Goal: Transaction & Acquisition: Subscribe to service/newsletter

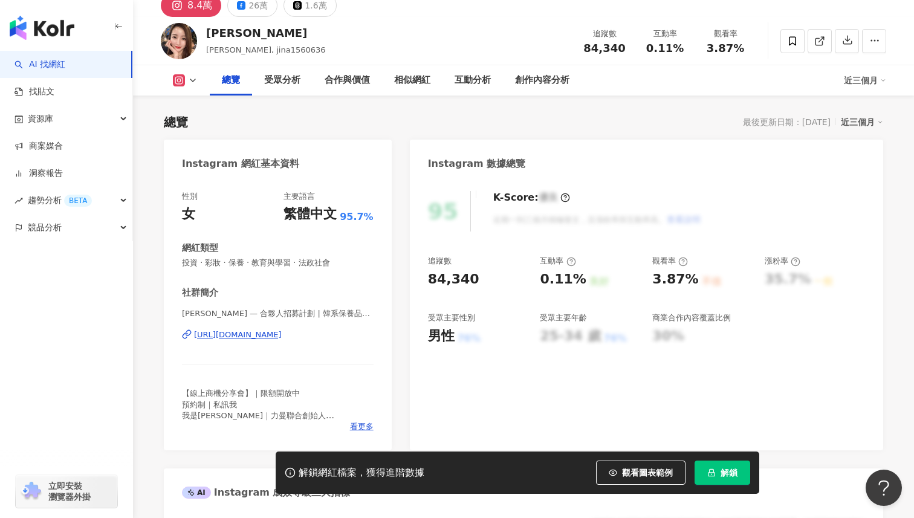
scroll to position [48, 0]
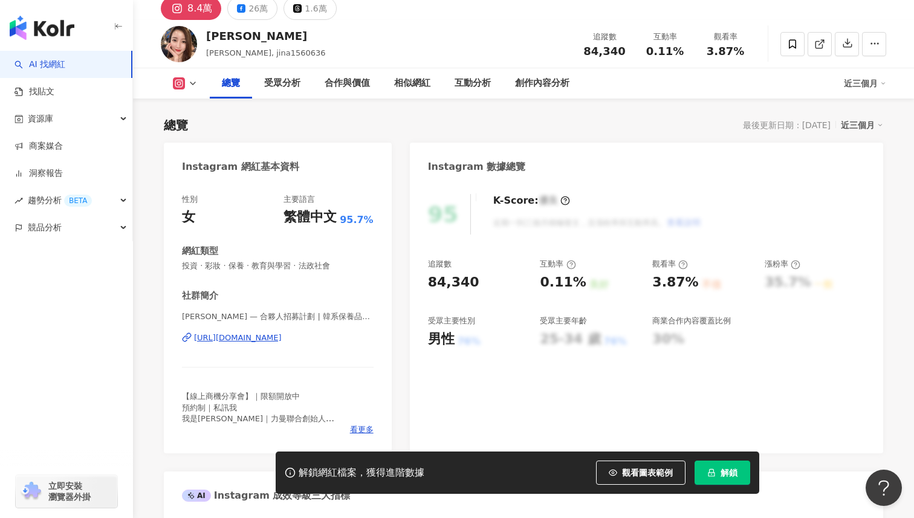
click at [282, 336] on div "https://www.instagram.com/jina1560636/" at bounding box center [238, 337] width 88 height 11
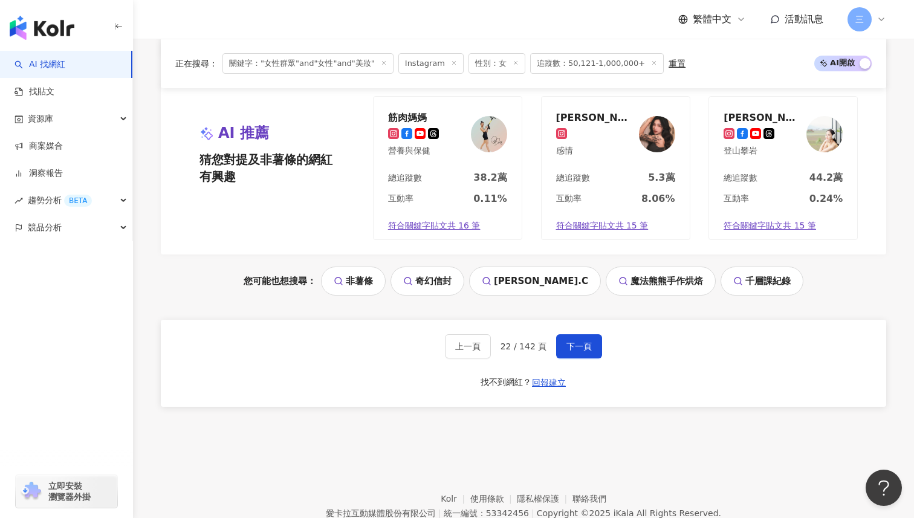
scroll to position [1341, 0]
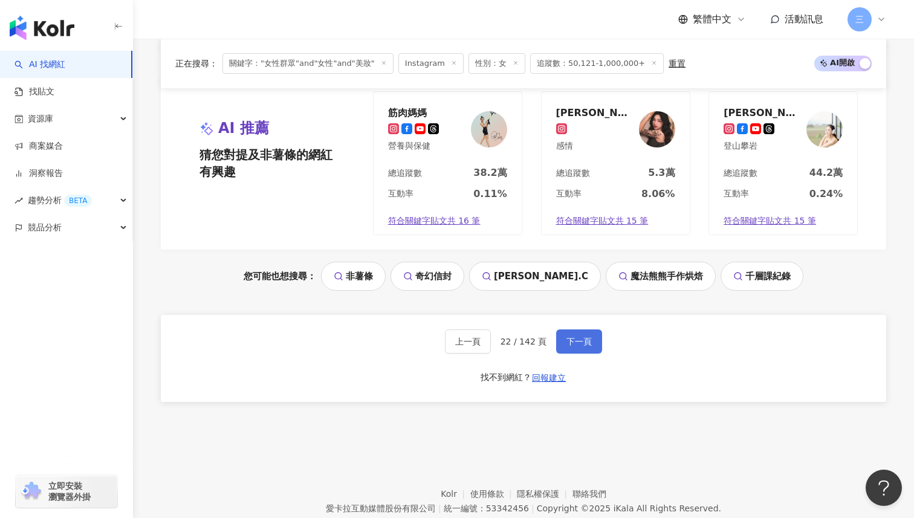
click at [577, 337] on span "下一頁" at bounding box center [578, 342] width 25 height 10
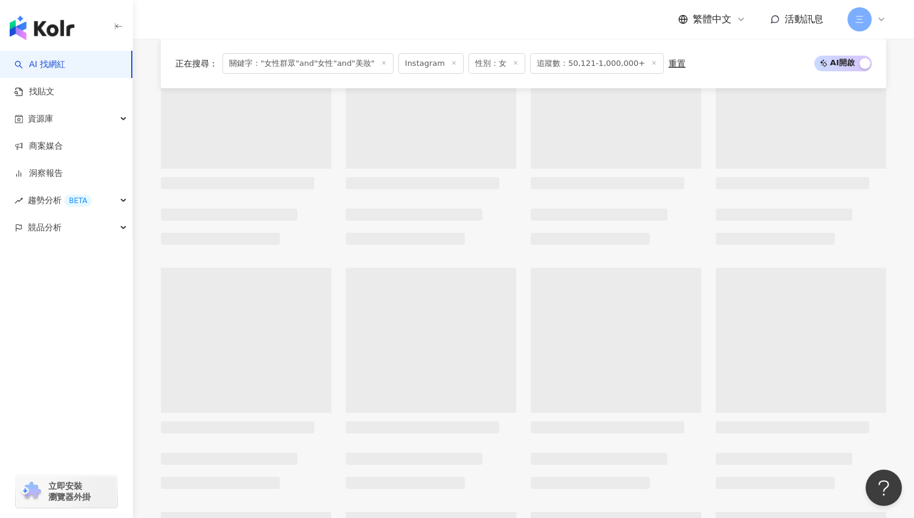
scroll to position [309, 0]
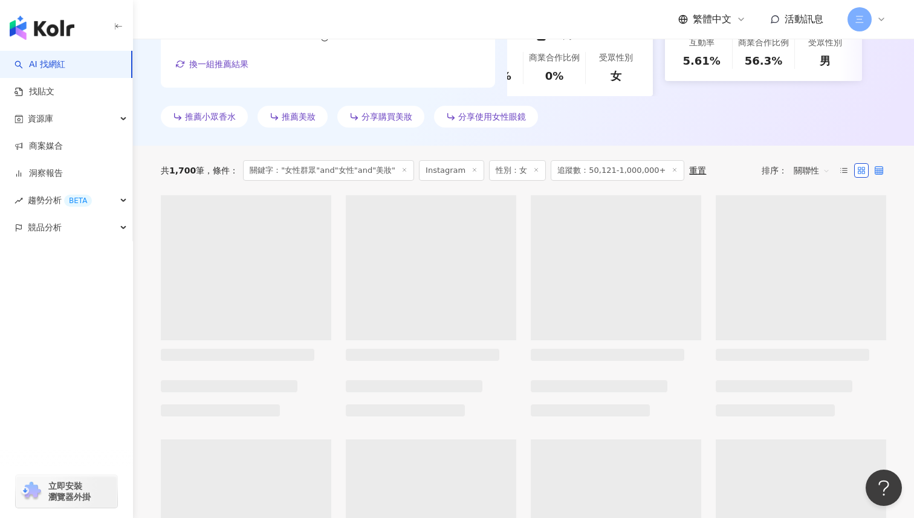
click at [878, 163] on label at bounding box center [879, 170] width 15 height 15
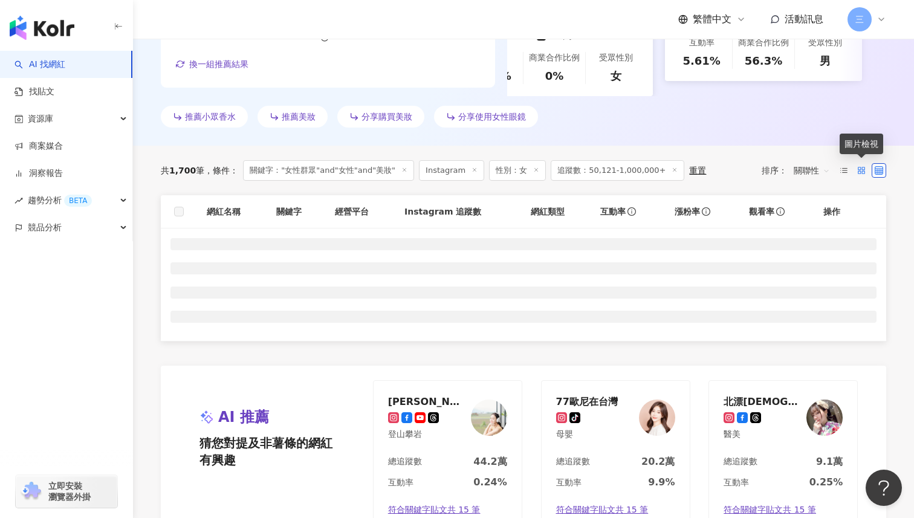
click at [860, 167] on rect at bounding box center [859, 168] width 2 height 2
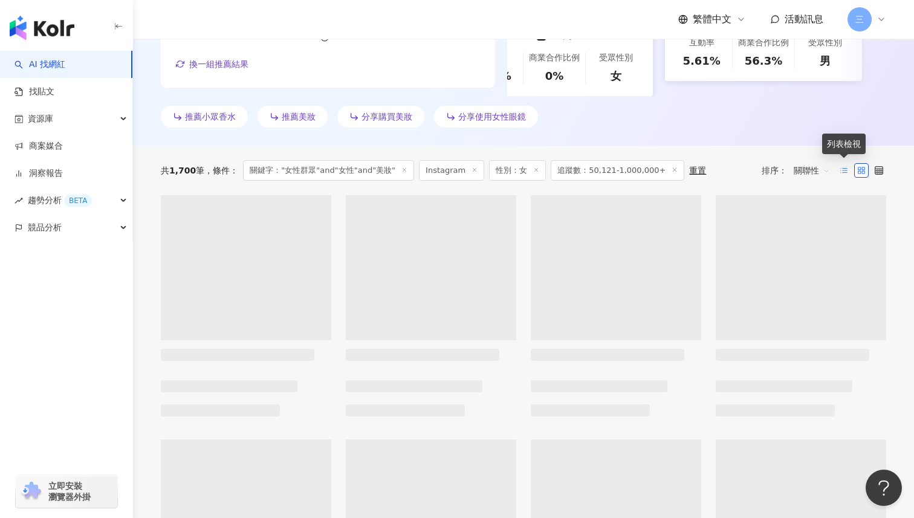
click at [841, 166] on icon at bounding box center [843, 170] width 8 height 8
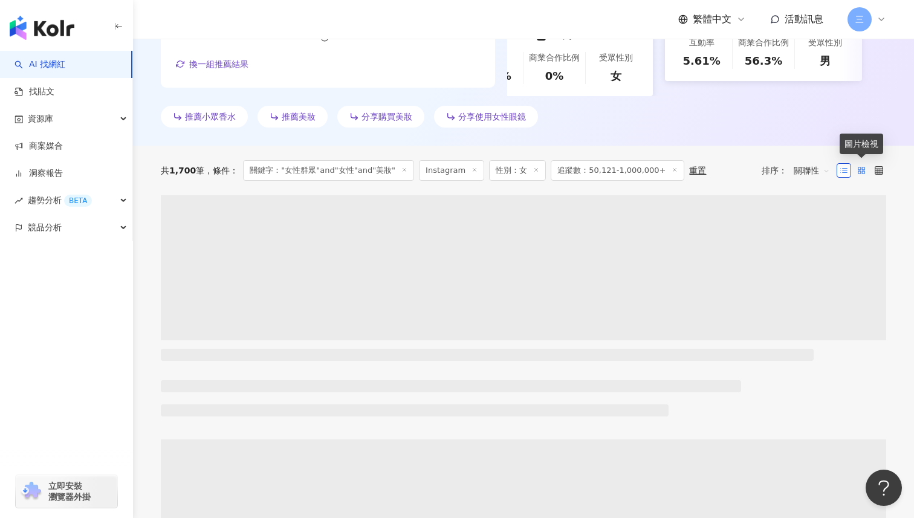
click at [858, 166] on icon at bounding box center [861, 170] width 8 height 8
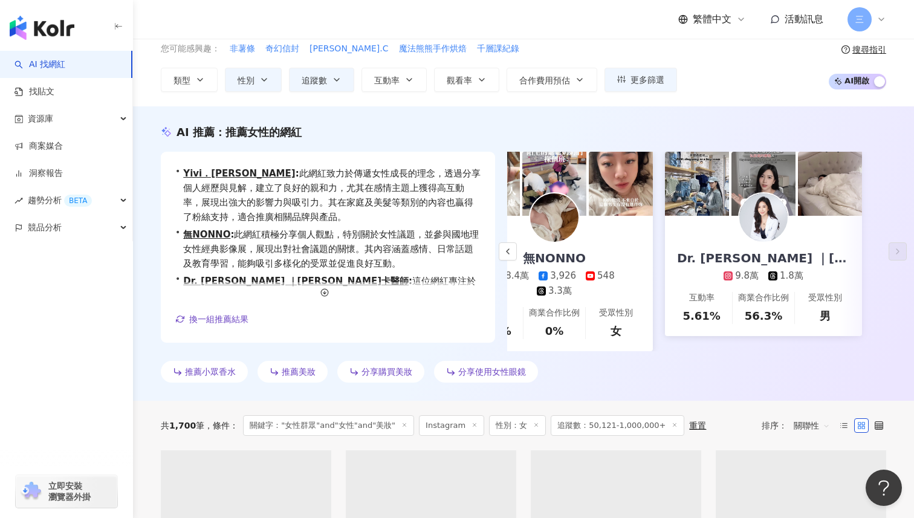
scroll to position [0, 0]
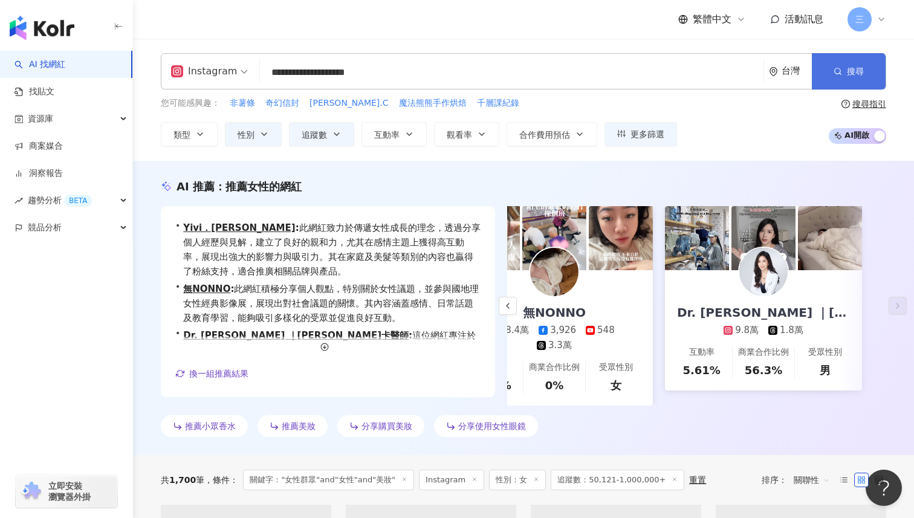
click at [837, 80] on button "搜尋" at bounding box center [849, 71] width 74 height 36
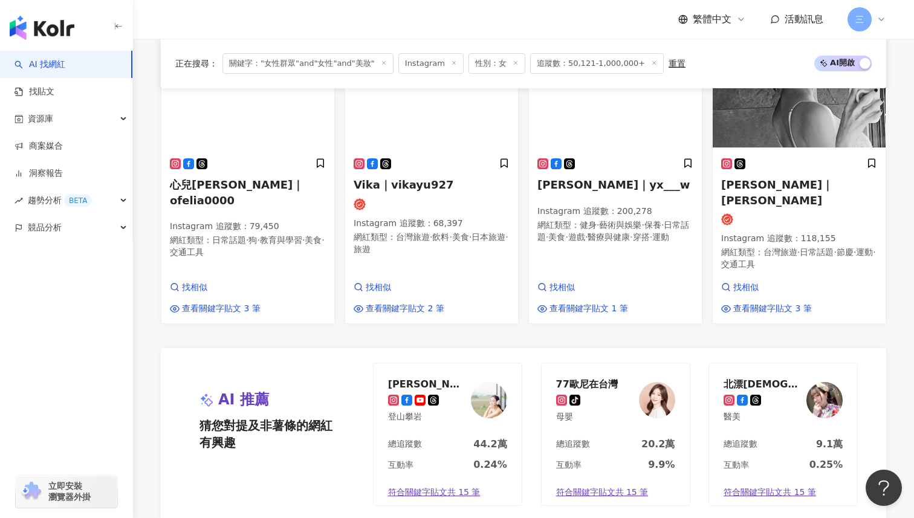
scroll to position [1190, 0]
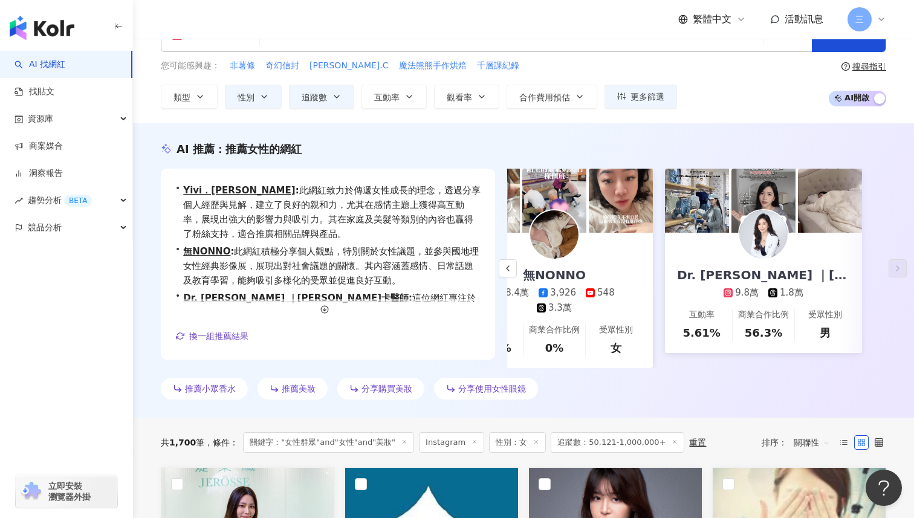
scroll to position [0, 0]
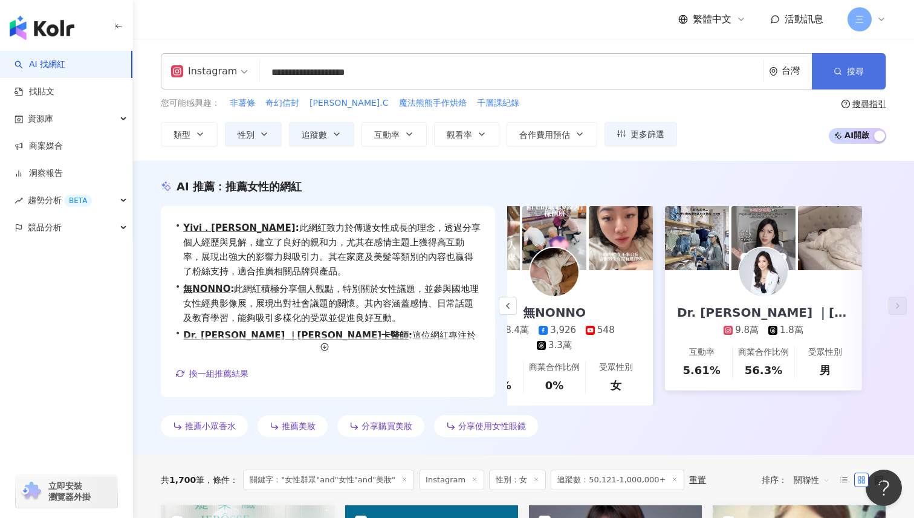
click at [846, 76] on button "搜尋" at bounding box center [849, 71] width 74 height 36
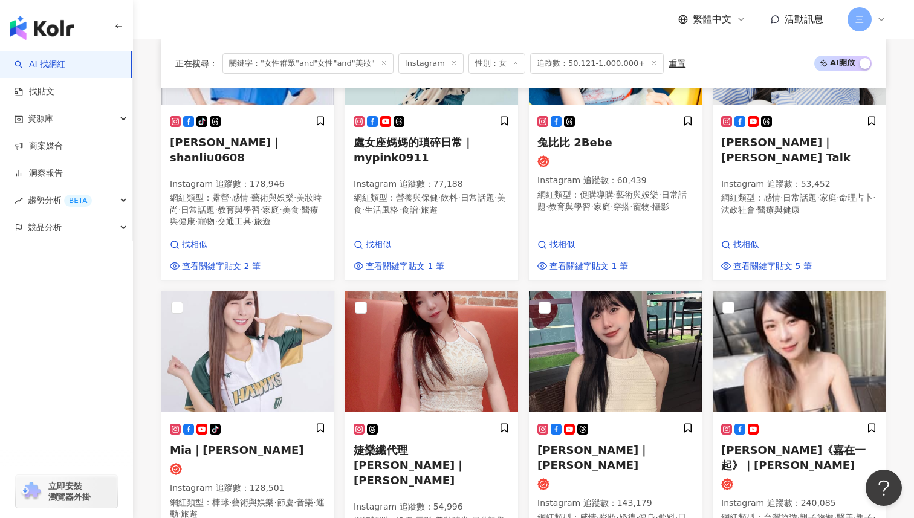
scroll to position [902, 0]
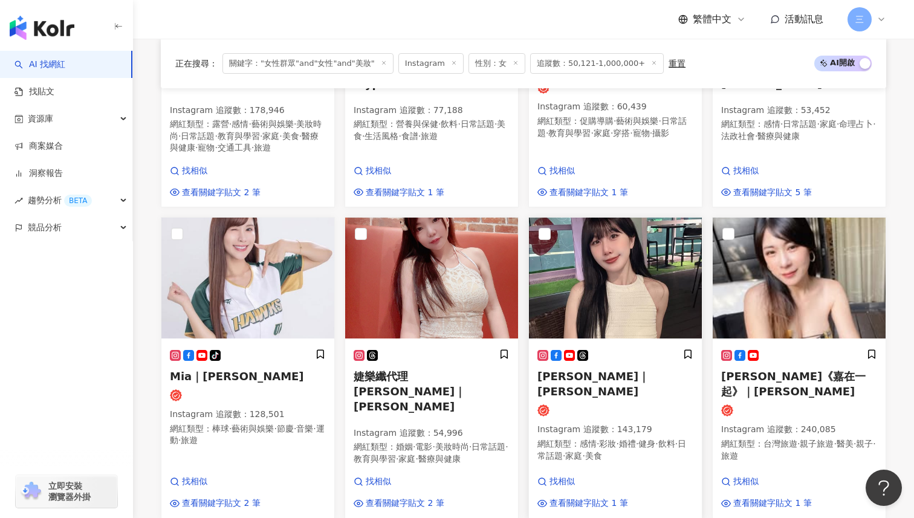
click at [566, 370] on span "[PERSON_NAME]｜[PERSON_NAME]" at bounding box center [593, 384] width 112 height 28
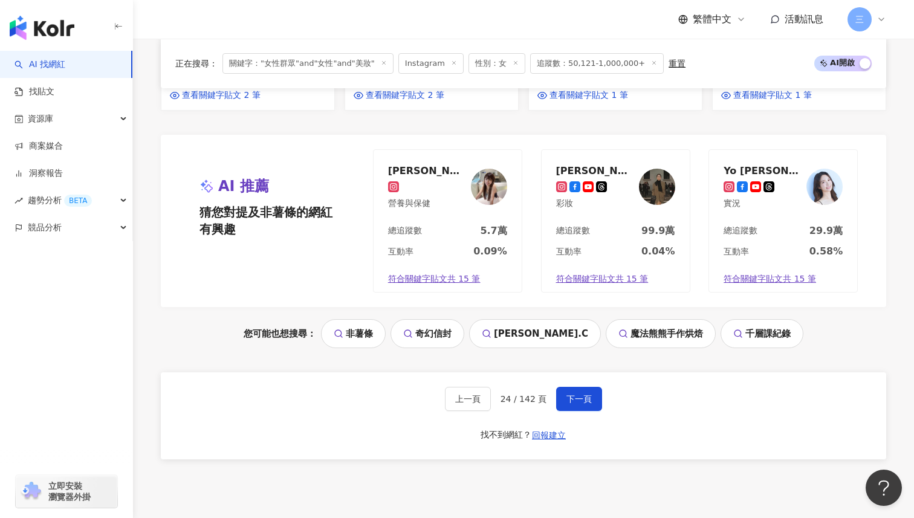
scroll to position [1377, 0]
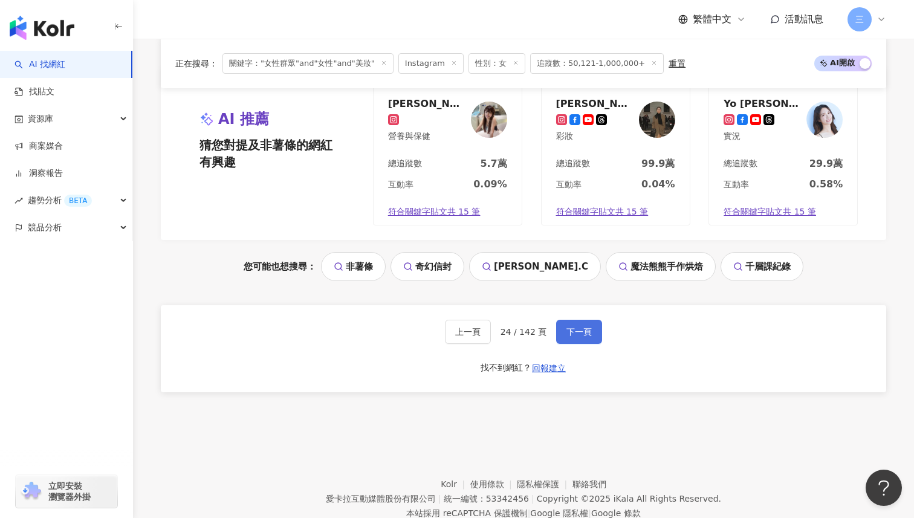
click at [575, 327] on span "下一頁" at bounding box center [578, 332] width 25 height 10
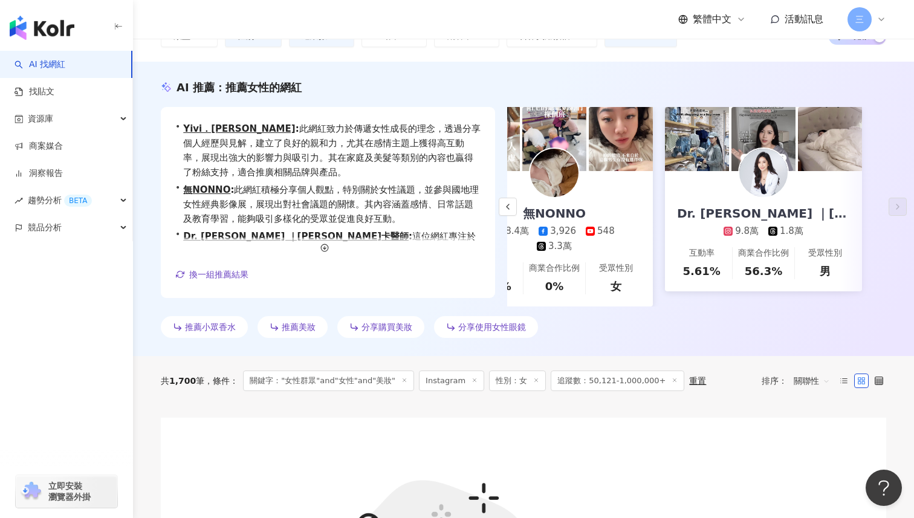
scroll to position [0, 0]
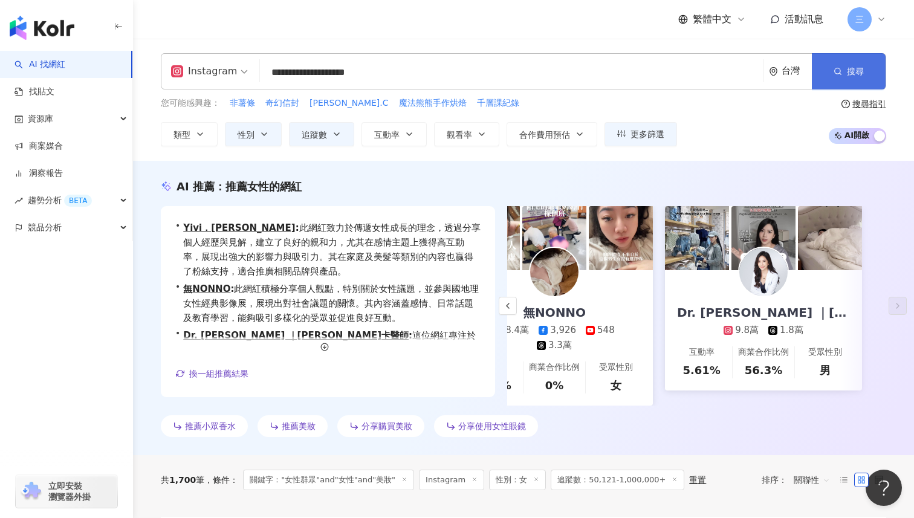
click at [850, 71] on span "搜尋" at bounding box center [855, 71] width 17 height 10
click at [848, 75] on span "搜尋" at bounding box center [855, 71] width 17 height 10
click at [415, 74] on input "**********" at bounding box center [512, 72] width 494 height 23
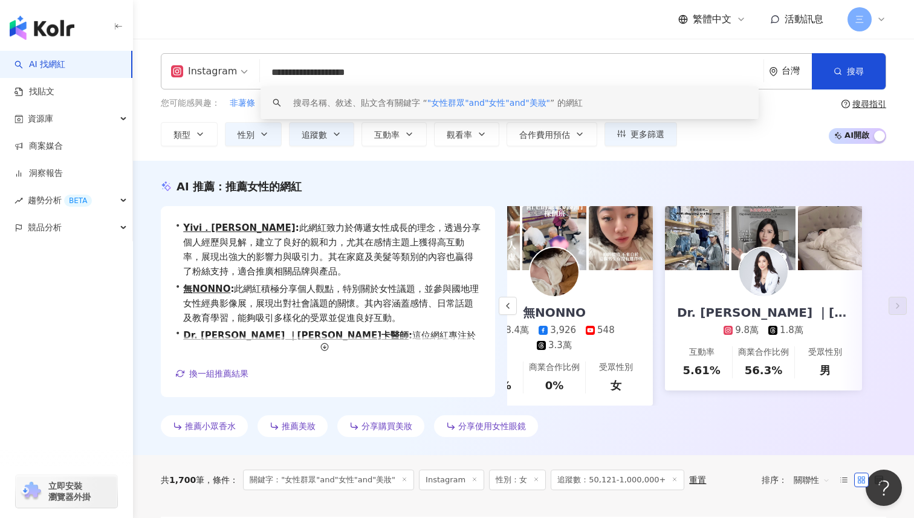
click at [441, 107] on div "搜尋名稱、敘述、貼文含有關鍵字 “ "女性群眾"and"女性"and"美妝" ” 的網紅" at bounding box center [438, 102] width 290 height 13
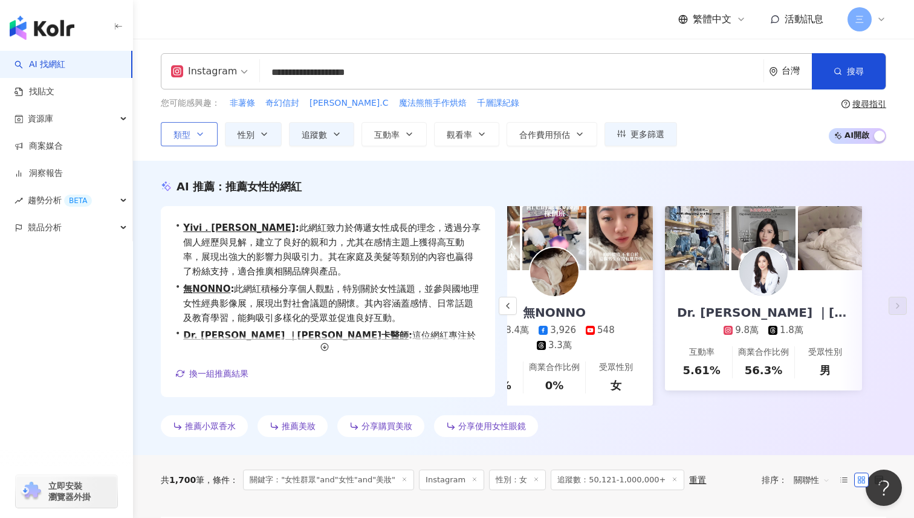
click at [206, 135] on button "類型" at bounding box center [189, 134] width 57 height 24
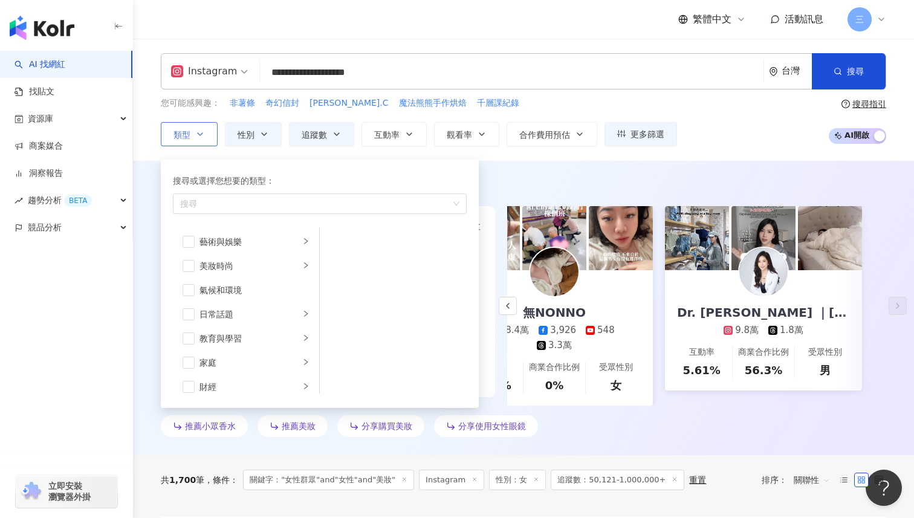
click at [206, 135] on button "類型 搜尋或選擇您想要的類型： 搜尋 藝術與娛樂 美妝時尚 氣候和環境 日常話題 教育與學習 家庭 財經 美食 命理占卜 遊戲 法政社會 生活風格 影視娛樂 …" at bounding box center [189, 134] width 57 height 24
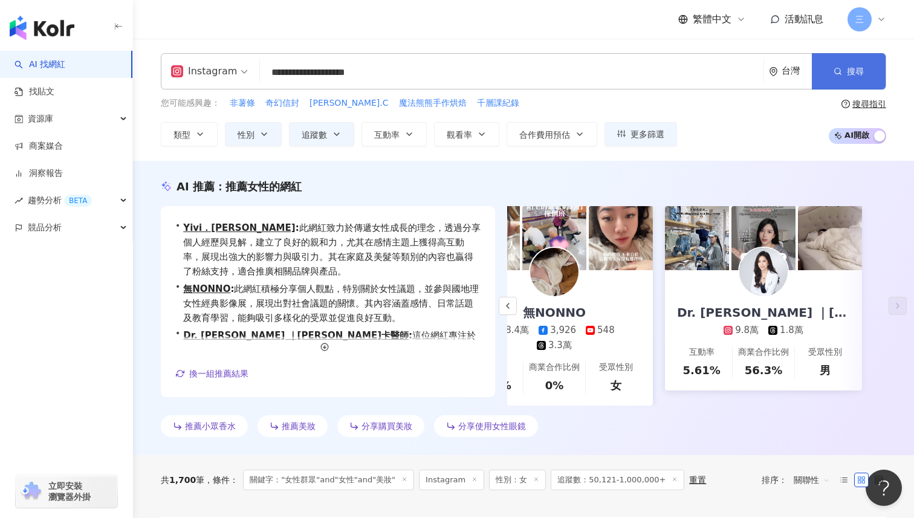
click at [826, 79] on button "搜尋" at bounding box center [849, 71] width 74 height 36
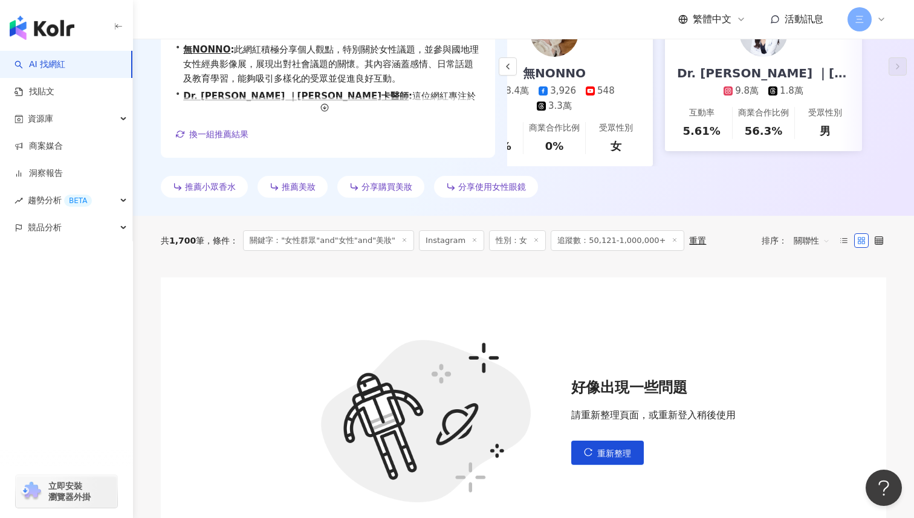
scroll to position [446, 0]
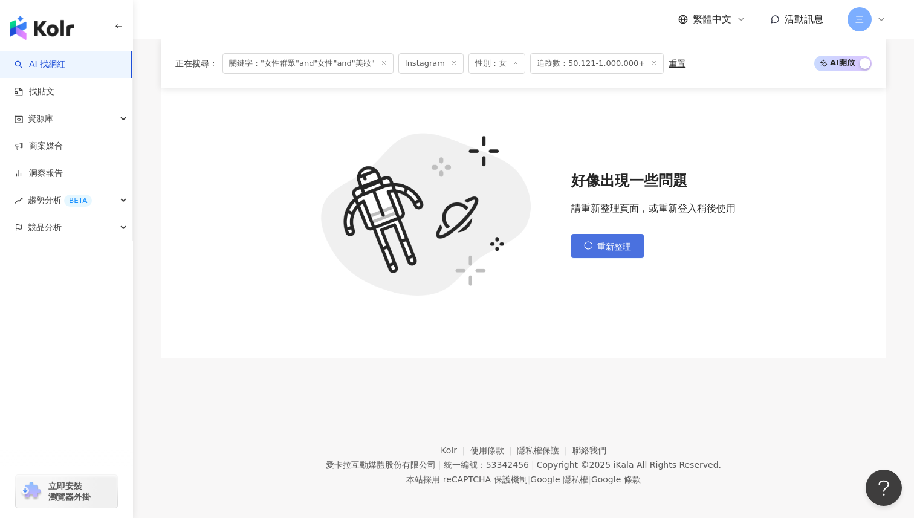
click at [619, 252] on button "重新整理" at bounding box center [607, 246] width 73 height 24
click at [65, 31] on img "button" at bounding box center [42, 28] width 65 height 24
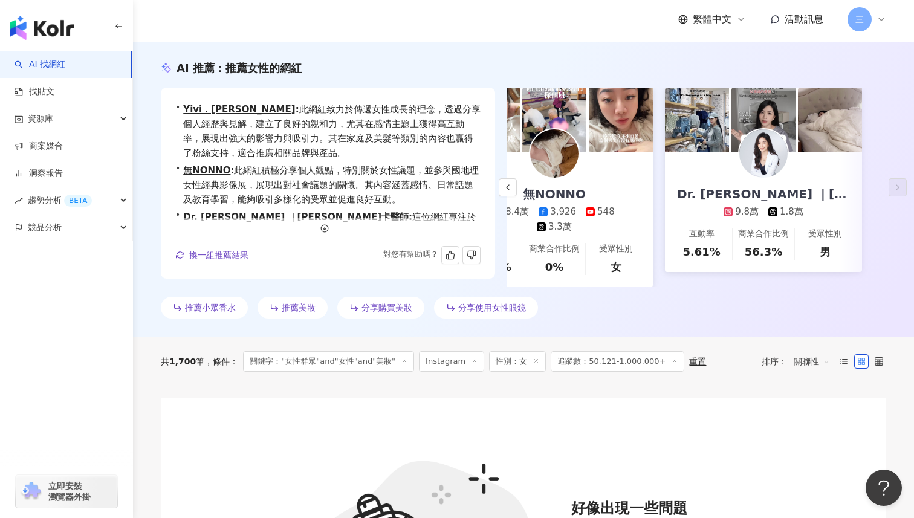
scroll to position [0, 0]
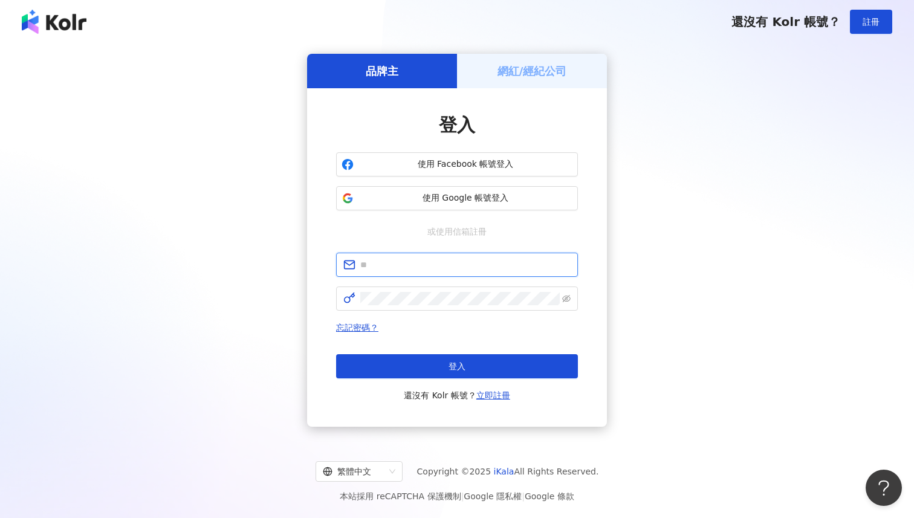
click at [435, 261] on input "text" at bounding box center [465, 264] width 210 height 13
type input "**********"
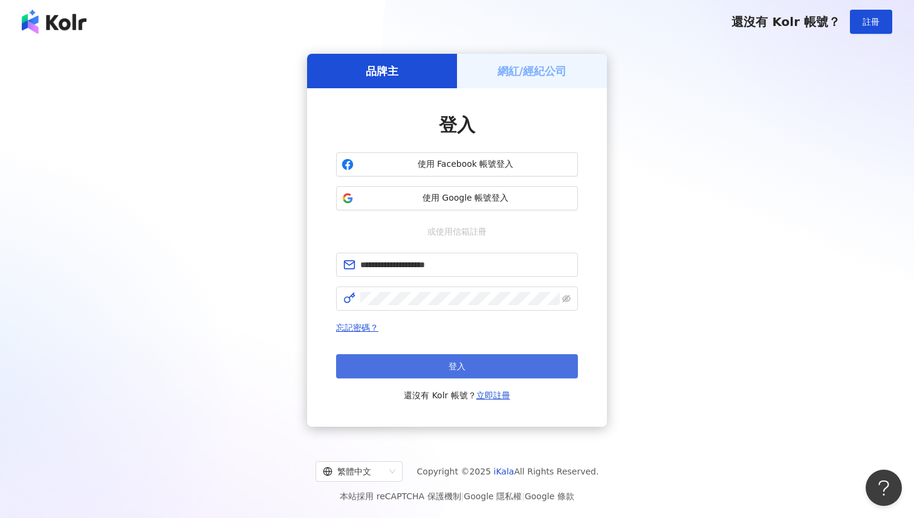
click at [423, 369] on button "登入" at bounding box center [457, 366] width 242 height 24
